Goal: Find contact information: Find contact information

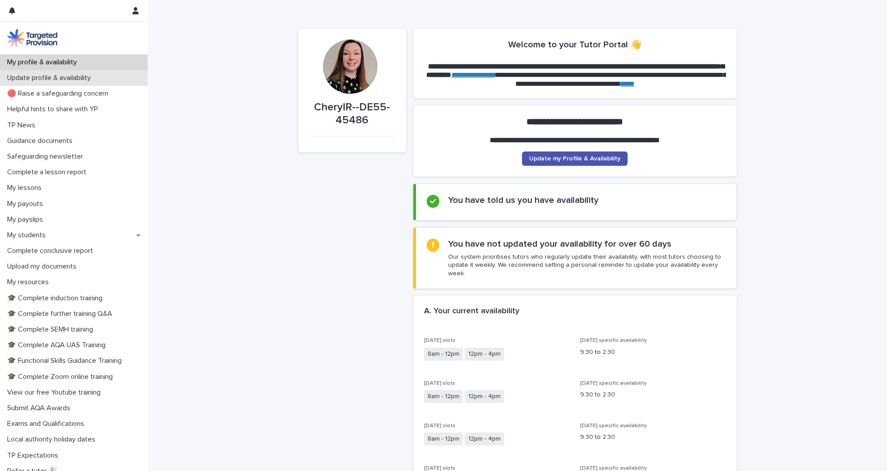
click at [59, 77] on p "Update profile & availability" at bounding box center [51, 78] width 94 height 8
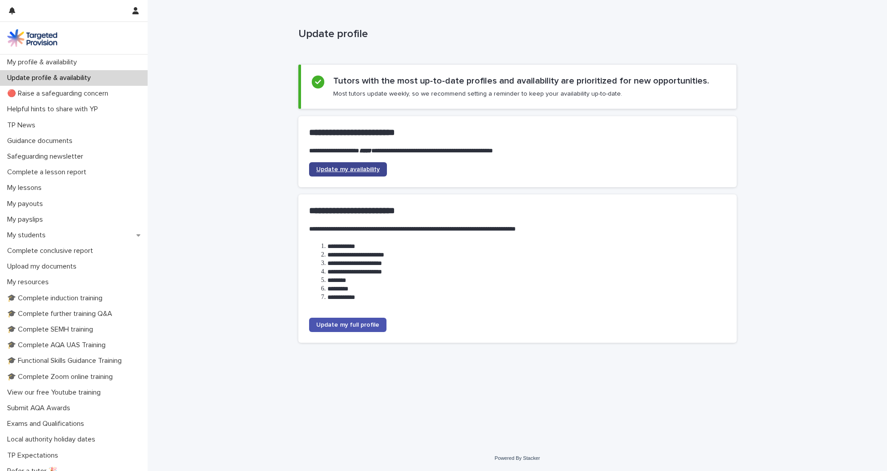
click at [339, 168] on span "Update my availability" at bounding box center [348, 169] width 64 height 6
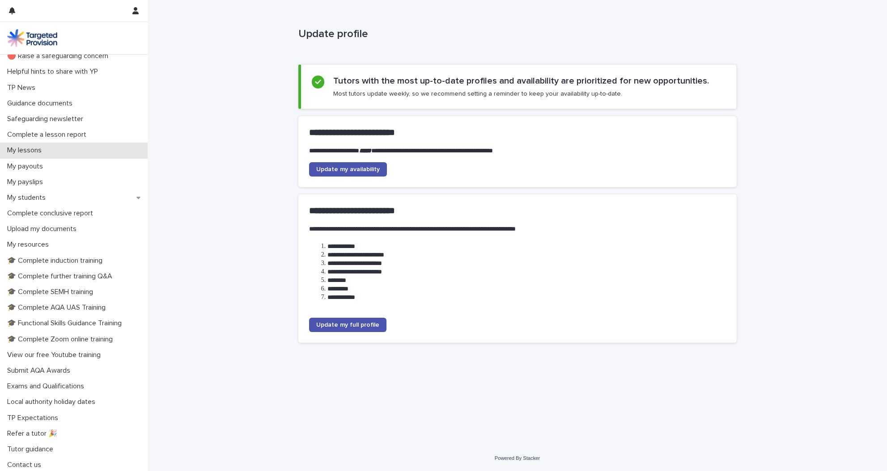
scroll to position [37, 0]
click at [17, 464] on p "Contact us" at bounding box center [26, 466] width 45 height 8
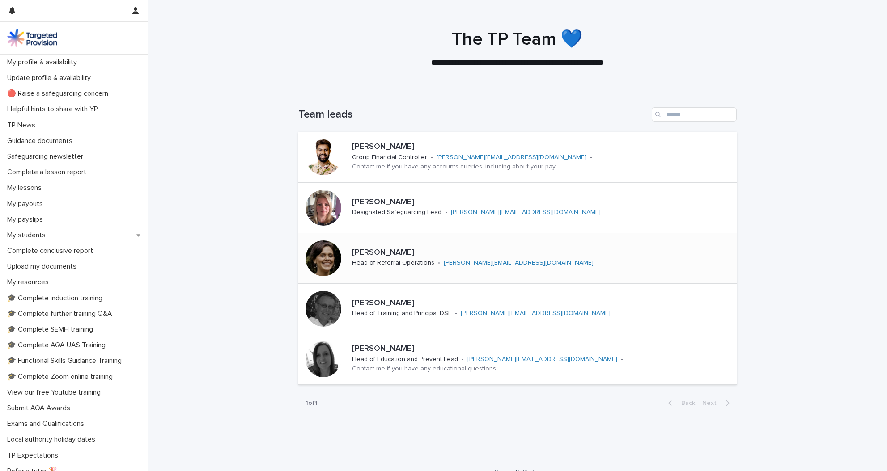
click at [482, 263] on link "[PERSON_NAME][EMAIL_ADDRESS][DOMAIN_NAME]" at bounding box center [519, 263] width 150 height 6
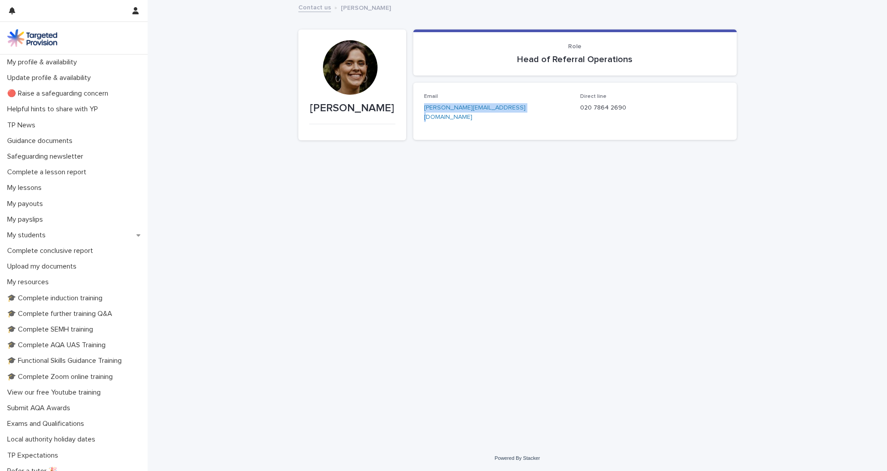
drag, startPoint x: 509, startPoint y: 106, endPoint x: 433, endPoint y: 108, distance: 76.5
click at [422, 107] on div "Email [PERSON_NAME][EMAIL_ADDRESS][DOMAIN_NAME] Direct line 020 7864 2690" at bounding box center [574, 111] width 323 height 57
